Goal: Task Accomplishment & Management: Complete application form

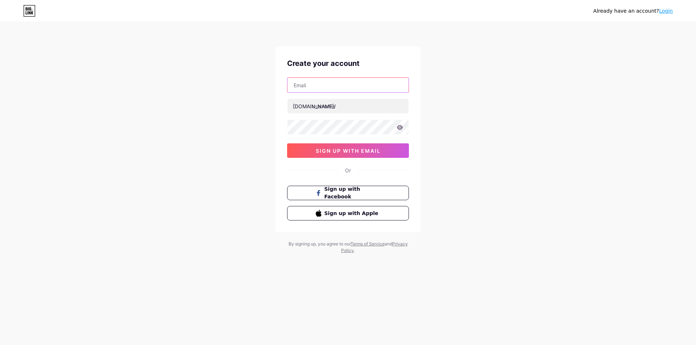
click at [313, 87] on input "text" at bounding box center [347, 85] width 121 height 14
type input "[EMAIL_ADDRESS][DOMAIN_NAME]"
click at [371, 192] on span "Sign up with Facebook" at bounding box center [352, 194] width 57 height 16
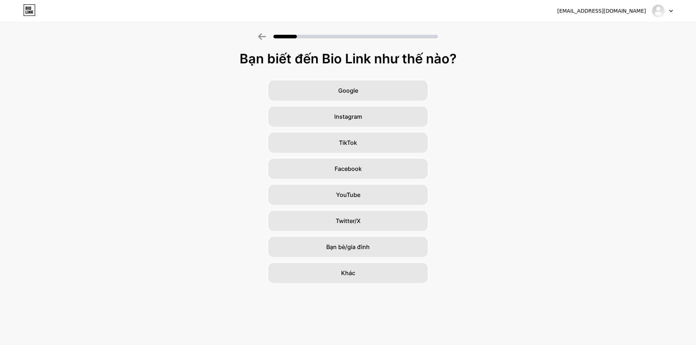
click at [554, 72] on div "Bạn biết đến Bio Link như thế nào? Google Instagram TikTok Facebook YouTube Twi…" at bounding box center [348, 167] width 696 height 232
click at [363, 248] on font "Bạn bè/gia đình" at bounding box center [347, 247] width 43 height 7
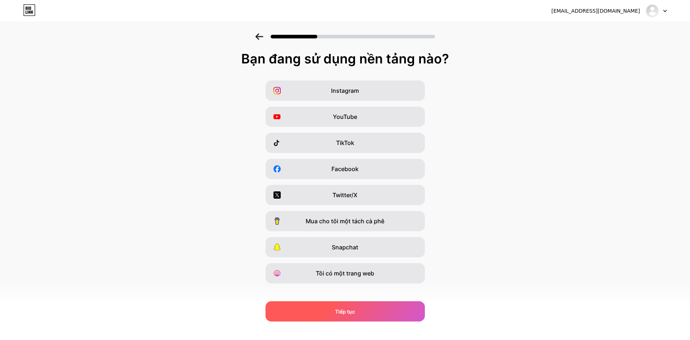
click at [360, 314] on div "Tiếp tục" at bounding box center [345, 311] width 159 height 20
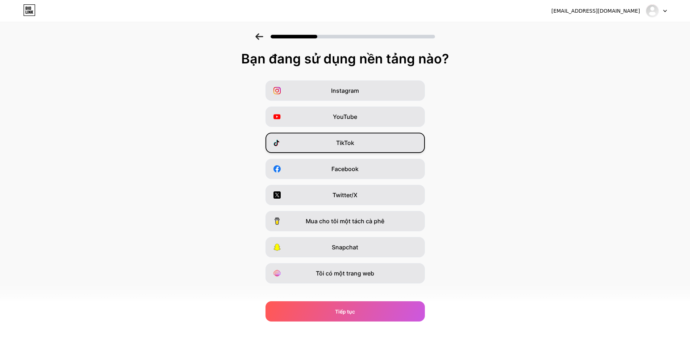
click at [370, 142] on div "TikTok" at bounding box center [345, 143] width 159 height 20
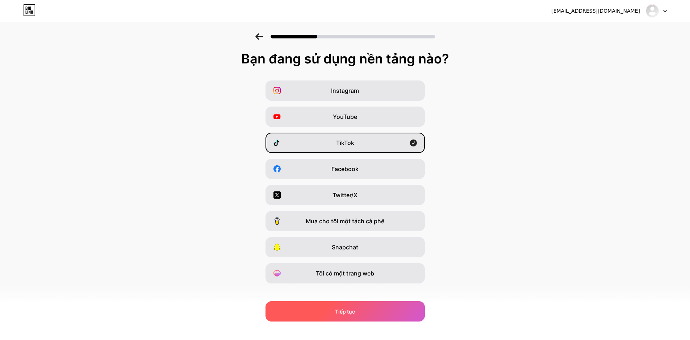
click at [377, 315] on div "Tiếp tục" at bounding box center [345, 311] width 159 height 20
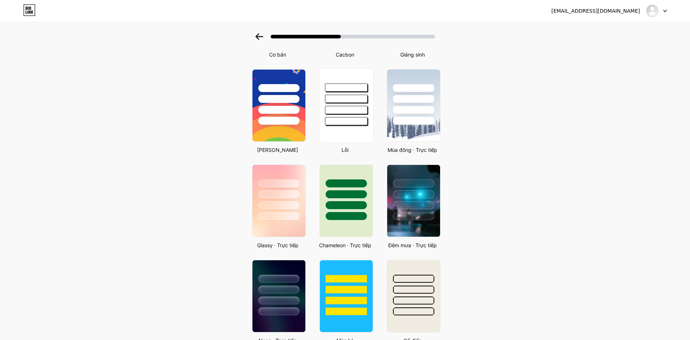
scroll to position [145, 0]
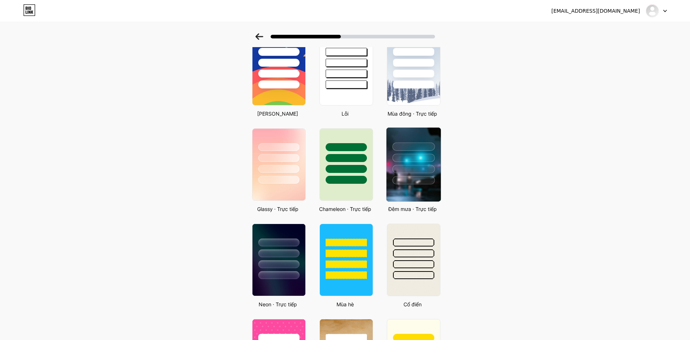
click at [398, 162] on div at bounding box center [413, 156] width 54 height 57
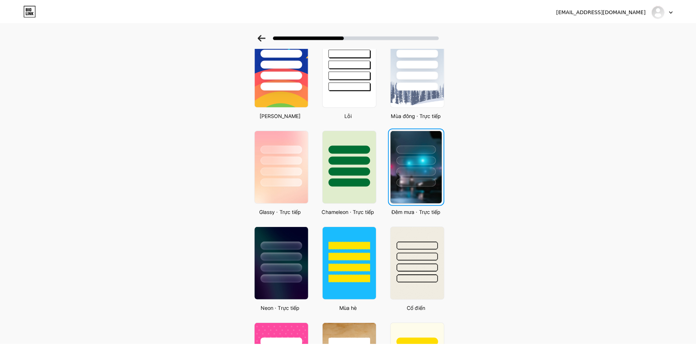
scroll to position [0, 0]
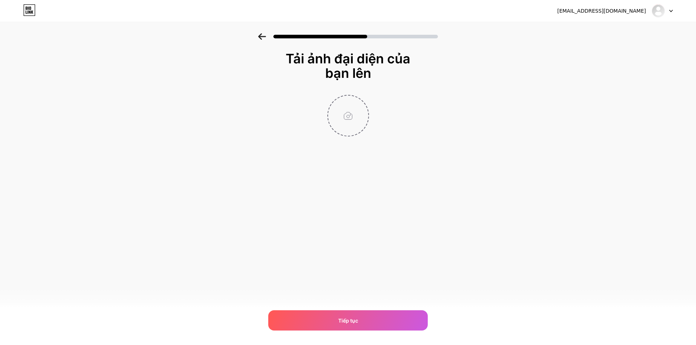
click at [352, 120] on input "file" at bounding box center [348, 116] width 40 height 40
type input "C:\fakepath\6126de27-0217-4c01-a3bd-e8b48284a060.jfif"
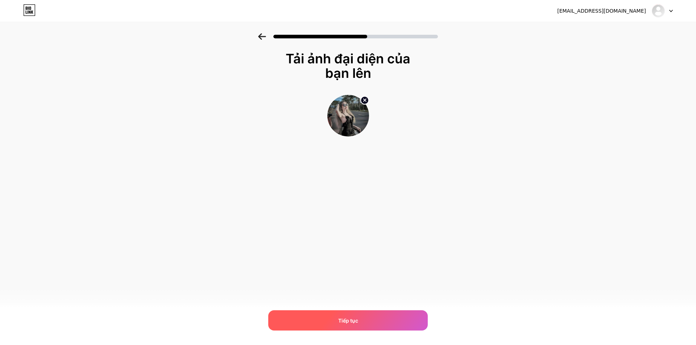
click at [329, 320] on div "Tiếp tục" at bounding box center [347, 321] width 159 height 20
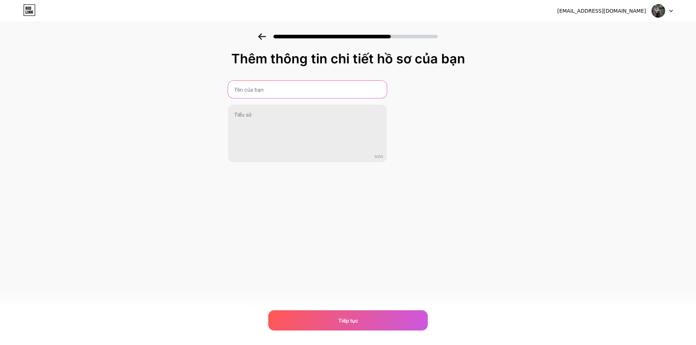
click at [286, 89] on input "text" at bounding box center [307, 89] width 159 height 17
click at [300, 92] on input "text" at bounding box center [307, 89] width 160 height 17
paste input "𝕄è𝕠 𝕏𝕚𝕟𝕙 𝕄ê ℍũ"
type input "𝕄è𝕠 𝕏𝕚𝕟𝕙 𝕄ê ℍũ"
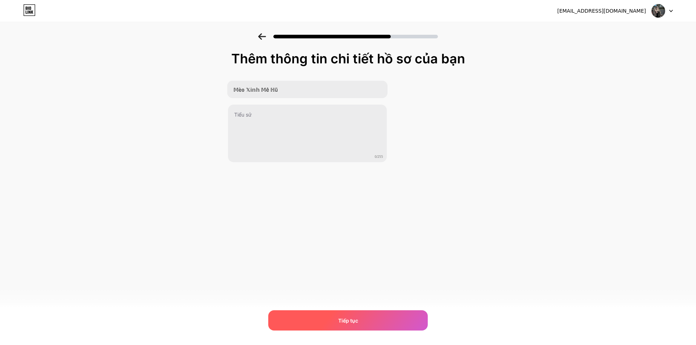
click at [359, 323] on div "Tiếp tục" at bounding box center [347, 321] width 159 height 20
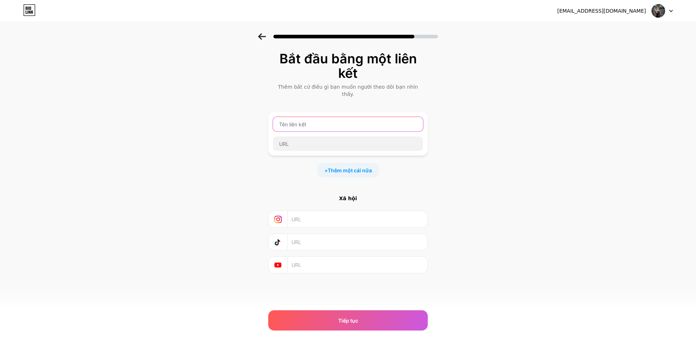
click at [325, 117] on input "text" at bounding box center [348, 124] width 150 height 14
click at [305, 120] on input "Cỏng" at bounding box center [348, 124] width 150 height 14
type input "C"
type input "CỔN"
click at [303, 117] on input "CỔN" at bounding box center [348, 124] width 150 height 14
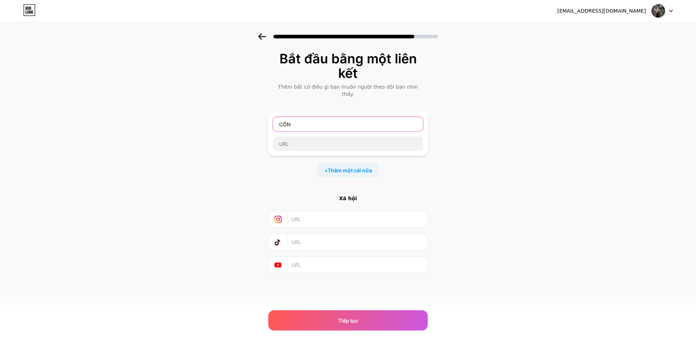
click at [303, 117] on input "CỔN" at bounding box center [348, 124] width 150 height 14
paste input "CỔNG GAME EM MÈO CHƠI"
type input "CỔNG GAME EM MÈO CHƠI"
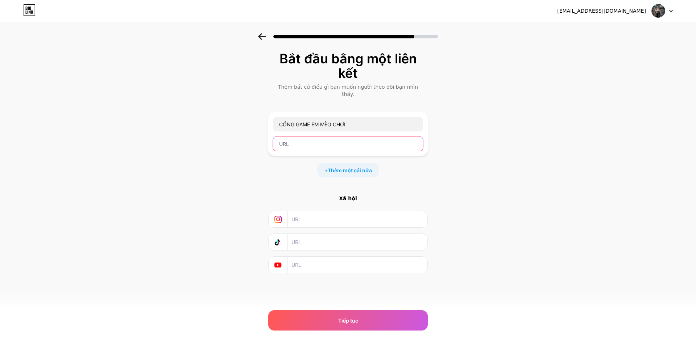
click at [336, 140] on input "text" at bounding box center [348, 144] width 150 height 14
paste input "https://www.78wint.art/?uagt=l5saled8r&path=signup"
type input "https://www.78wint.art/?uagt=l5saled8r&path=signup"
click at [356, 167] on font "Thêm một cái nữa" at bounding box center [350, 170] width 44 height 6
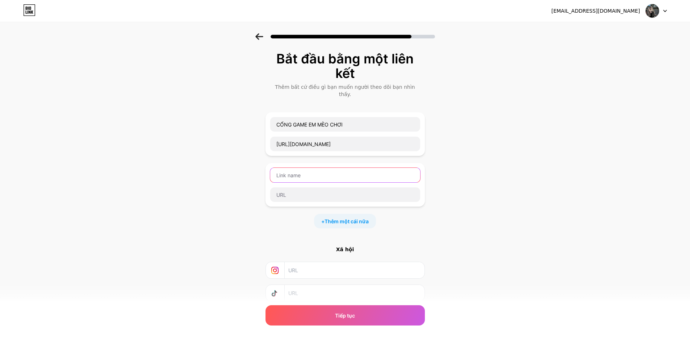
click at [335, 171] on input "text" at bounding box center [345, 175] width 150 height 14
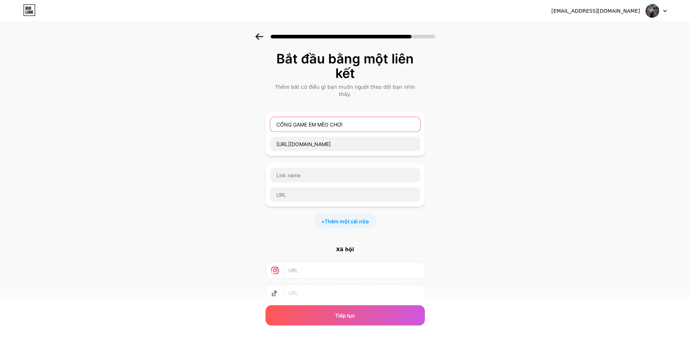
click at [278, 117] on input "CỔNG GAME EM MÈO CHƠI" at bounding box center [345, 124] width 150 height 14
click at [279, 117] on input "CỔNG GAME EM MÈO CHƠI" at bounding box center [345, 124] width 150 height 14
paste input "👉"
type input "👉 CỔNG GAME EM MÈO CHƠI"
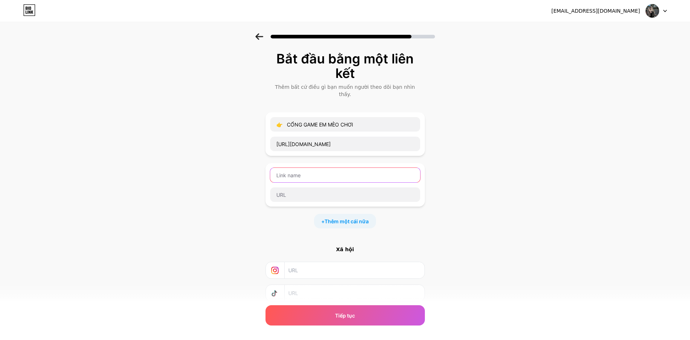
click at [290, 168] on input "text" at bounding box center [345, 175] width 150 height 14
paste input "👉"
type input "👉 CỔNG GAME DỰ PHÒNG"
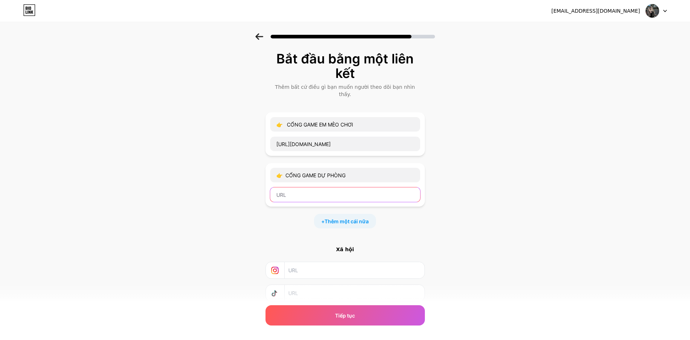
click at [325, 188] on input "text" at bounding box center [345, 194] width 150 height 14
paste input "https://www.78wint.art/?uagt=l5saled8r&path=signup"
type input "https://www.78wint.art/?uagt=l5saled8r&path=signup"
click at [348, 218] on font "Thêm một cái nữa" at bounding box center [347, 221] width 44 height 6
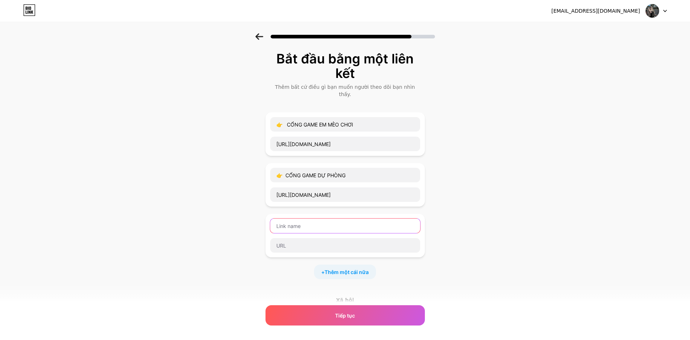
click at [288, 221] on input "text" at bounding box center [345, 226] width 150 height 14
click at [308, 223] on input "text" at bounding box center [345, 226] width 150 height 14
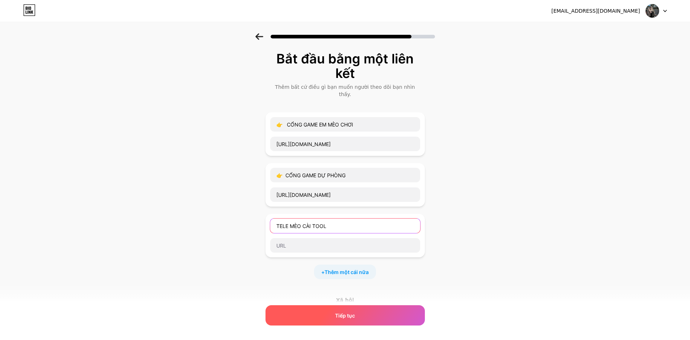
type input "TELE MÈO CÀI TOOL"
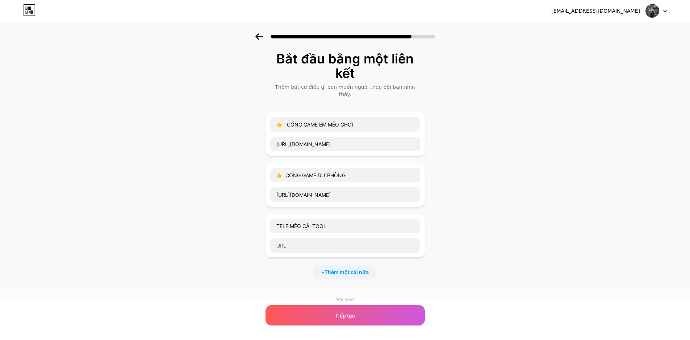
click at [124, 85] on div "Bắt đầu bằng một liên kết Thêm bất cứ điều gì bạn muốn người theo dõi bạn nhìn …" at bounding box center [345, 222] width 690 height 378
click at [313, 239] on input "text" at bounding box center [345, 245] width 150 height 14
paste input "https://t.me/MEOOZINHMEHU"
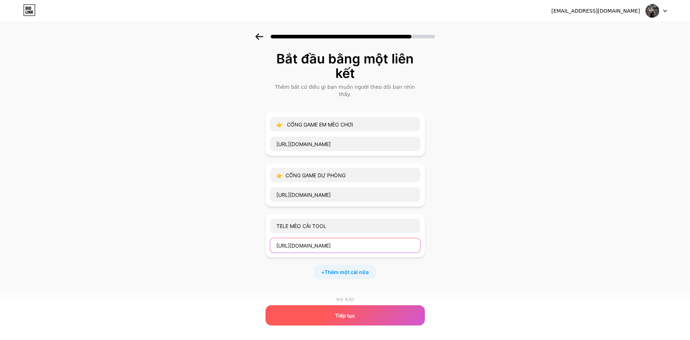
type input "https://t.me/MEOOZINHMEHU"
click at [371, 318] on div "Tiếp tục" at bounding box center [345, 315] width 159 height 20
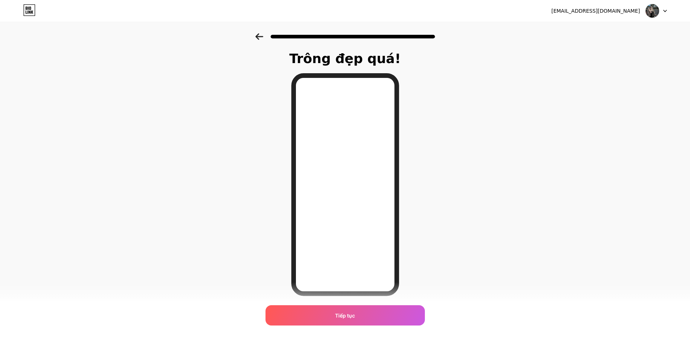
drag, startPoint x: 371, startPoint y: 318, endPoint x: 525, endPoint y: 117, distance: 253.6
click at [526, 116] on div "Trông đẹp quá! Tiếp tục" at bounding box center [345, 184] width 690 height 302
click at [347, 316] on font "Tiếp tục" at bounding box center [345, 315] width 20 height 6
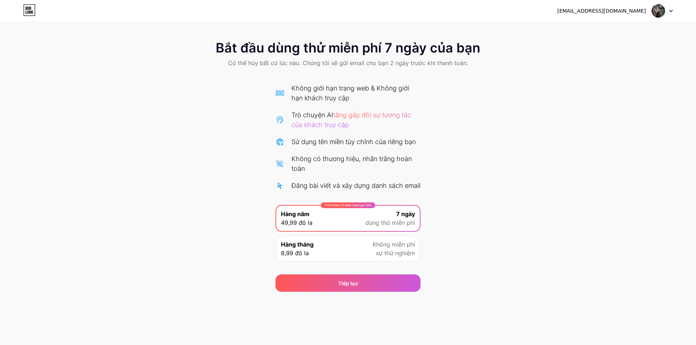
click at [320, 142] on font "Sử dụng tên miền tùy chỉnh của riêng bạn" at bounding box center [353, 142] width 124 height 8
click at [364, 292] on div "Tiếp tục" at bounding box center [347, 283] width 145 height 17
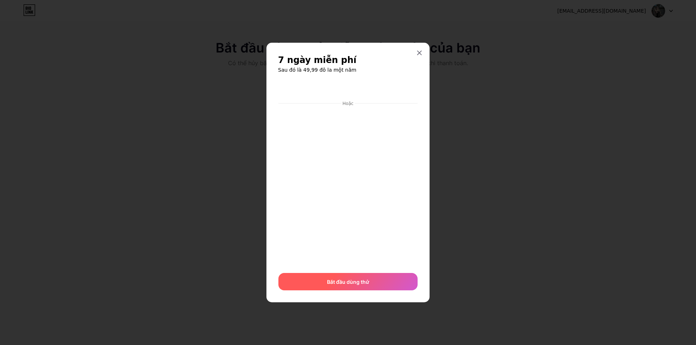
click at [360, 287] on div "Bắt đầu dùng thử" at bounding box center [347, 281] width 139 height 17
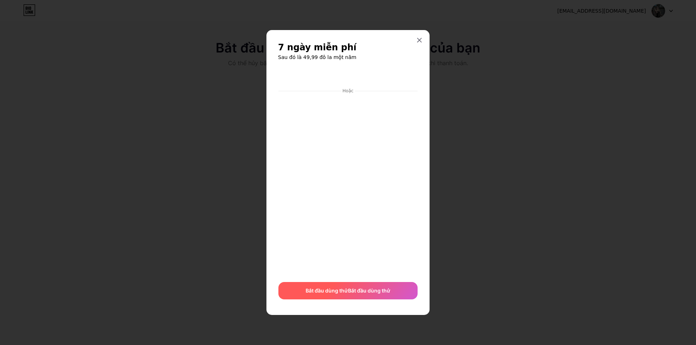
click at [359, 289] on font "Bắt đầu dùng thử" at bounding box center [369, 291] width 42 height 6
click at [418, 39] on icon at bounding box center [419, 40] width 4 height 4
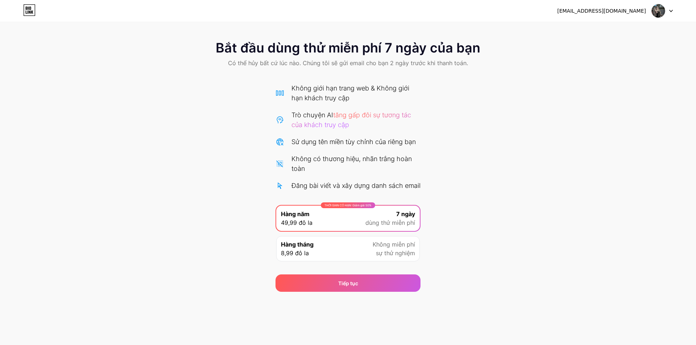
click at [483, 118] on div "Bắt đầu dùng thử miễn phí 7 ngày của bạn Có thể hủy bất cứ lúc nào. Chúng tôi s…" at bounding box center [348, 162] width 696 height 259
click at [365, 262] on div "Hàng tháng 8,99 đô la Không miễn phí sự thử nghiệm" at bounding box center [348, 248] width 144 height 25
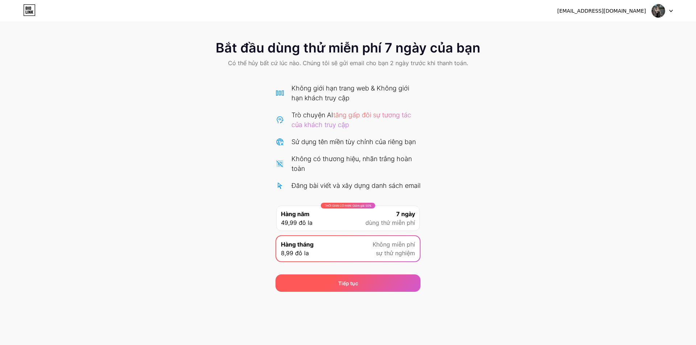
click at [363, 292] on div "Tiếp tục" at bounding box center [347, 283] width 145 height 17
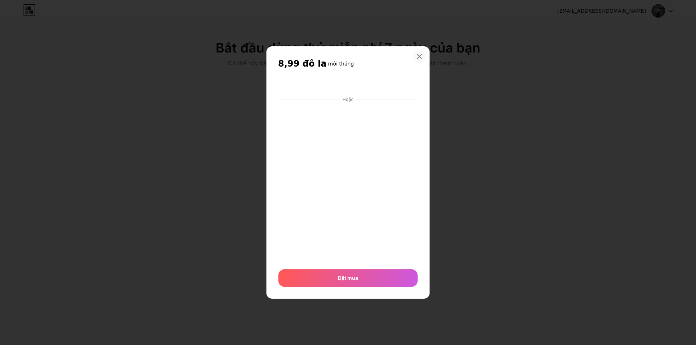
click at [418, 55] on icon at bounding box center [419, 57] width 6 height 6
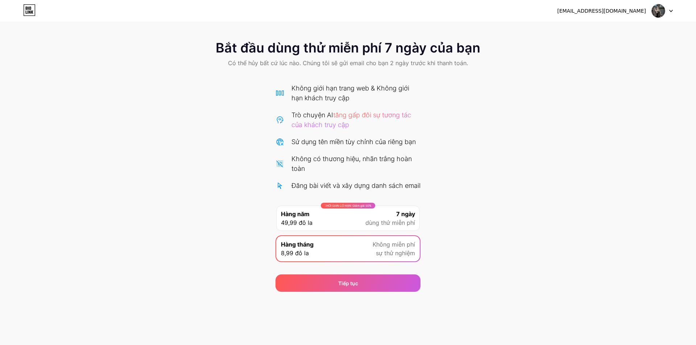
click at [320, 228] on div "THỜI GIAN CÓ HẠN: Giảm giá 50% Hàng năm 49,99 đô la 7 ngày dùng thử miễn phí" at bounding box center [348, 218] width 144 height 25
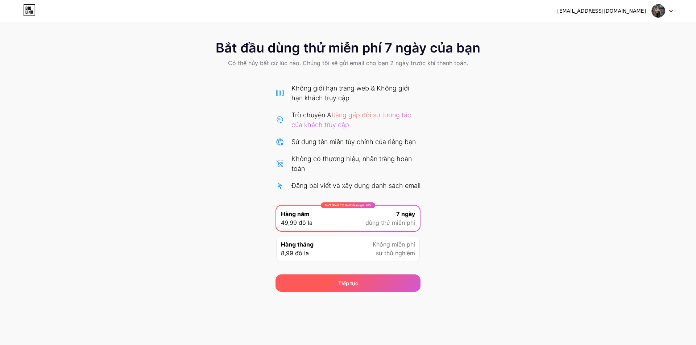
click at [328, 292] on div "Tiếp tục" at bounding box center [347, 283] width 145 height 17
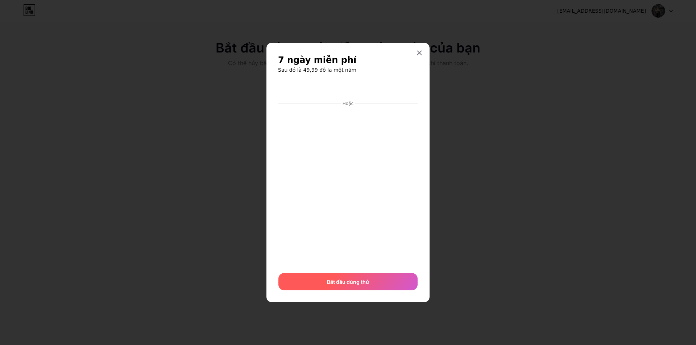
click at [331, 284] on font "Bắt đầu dùng thử" at bounding box center [348, 282] width 42 height 6
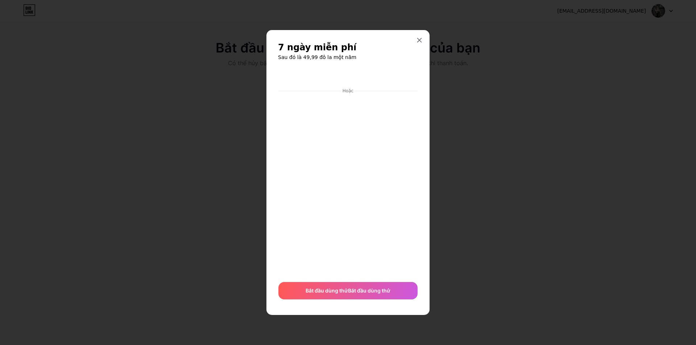
click at [143, 89] on div at bounding box center [348, 172] width 696 height 345
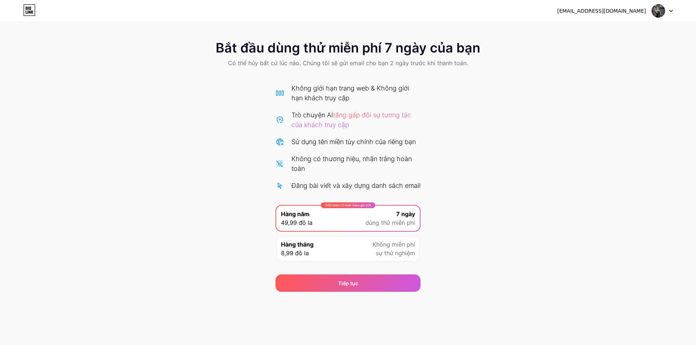
click at [657, 9] on img at bounding box center [658, 11] width 14 height 14
drag, startPoint x: 681, startPoint y: 10, endPoint x: 677, endPoint y: 11, distance: 4.1
click at [677, 11] on div "zwxukjb6124@hotmail.com Đăng xuất" at bounding box center [348, 10] width 696 height 13
click at [673, 10] on div "zwxukjb6124@hotmail.com Đăng xuất" at bounding box center [348, 10] width 696 height 13
click at [671, 10] on icon at bounding box center [671, 11] width 4 height 3
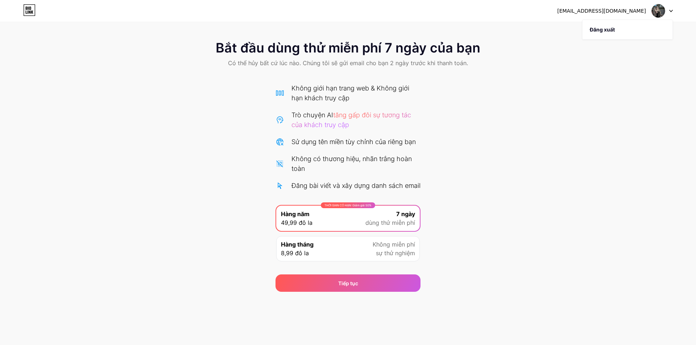
click at [568, 108] on div "Bắt đầu dùng thử miễn phí 7 ngày của bạn Có thể hủy bất cứ lúc nào. Chúng tôi s…" at bounding box center [348, 162] width 696 height 259
click at [25, 13] on icon at bounding box center [29, 10] width 12 height 12
click at [366, 141] on font "Sử dụng tên miền tùy chỉnh của riêng bạn" at bounding box center [353, 142] width 124 height 8
click at [337, 95] on font "Không giới hạn trang web & Không giới hạn khách truy cập" at bounding box center [350, 92] width 118 height 17
click at [352, 287] on font "Tiếp tục" at bounding box center [348, 284] width 20 height 8
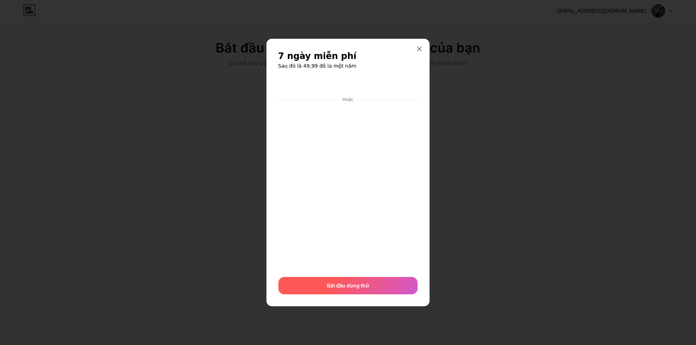
click at [338, 288] on font "Bắt đầu dùng thử" at bounding box center [348, 286] width 42 height 6
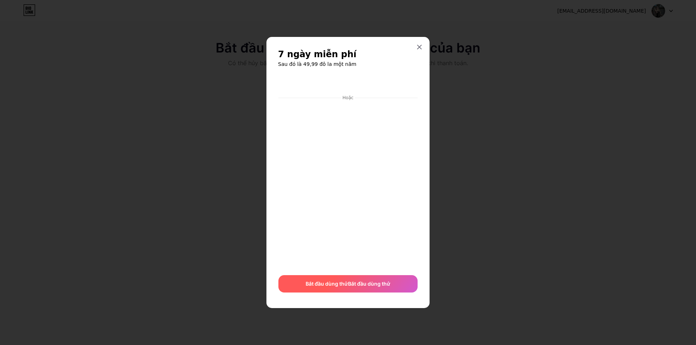
click at [371, 275] on div "Bắt đầu dùng thử Bắt đầu dùng thử" at bounding box center [347, 283] width 139 height 17
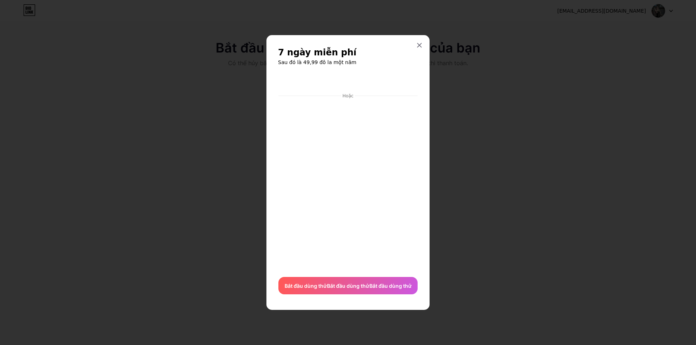
click at [402, 41] on div at bounding box center [348, 172] width 696 height 345
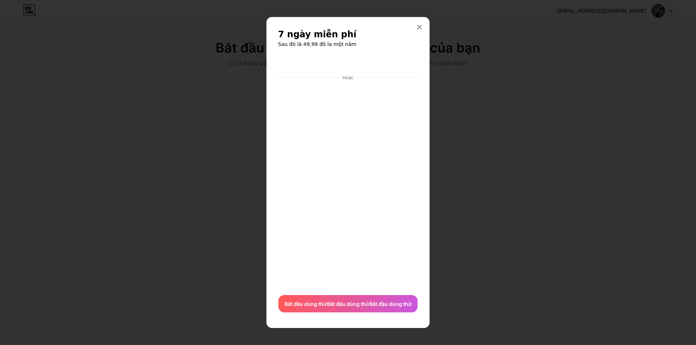
click at [420, 45] on div "7 ngày miễn phí Sau đó là 49,99 đô la một năm Hoặc Bắt đầu dùng thử Bắt đầu dùn…" at bounding box center [347, 172] width 163 height 311
click at [417, 26] on icon at bounding box center [419, 27] width 6 height 6
